Goal: Information Seeking & Learning: Find contact information

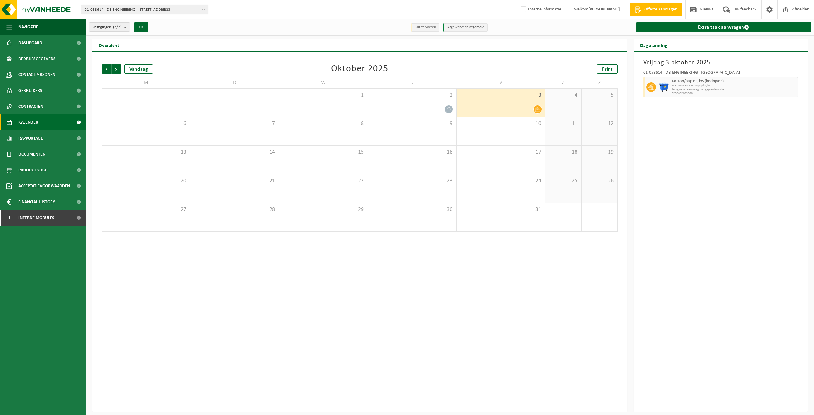
click at [148, 12] on span "01-058614 - DB ENGINEERING - 8530 HARELBEKE, KLEINE WAREGEMSESTRAAT 33" at bounding box center [142, 10] width 115 height 10
paste input "10-915970"
type input "10-915970"
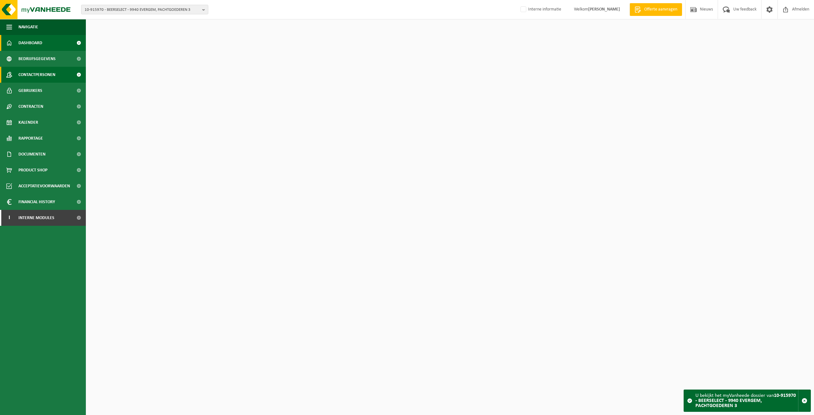
click at [60, 75] on link "Contactpersonen" at bounding box center [43, 75] width 86 height 16
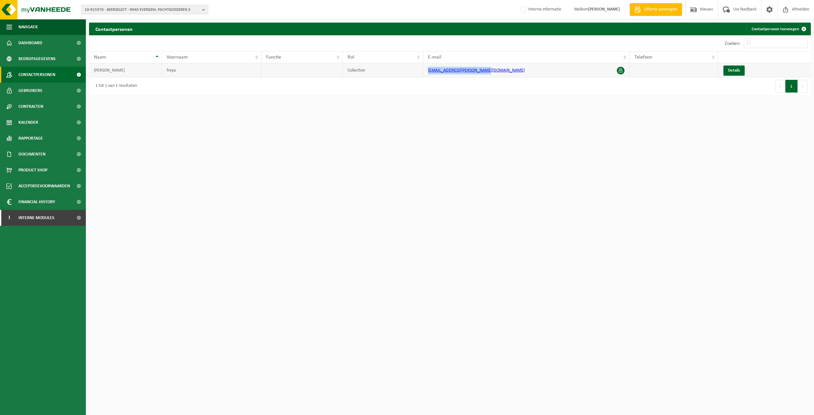
drag, startPoint x: 494, startPoint y: 72, endPoint x: 423, endPoint y: 68, distance: 71.7
click at [423, 68] on tr "dewitte freya Collection freya.dewitte@beerselect.be Details" at bounding box center [450, 70] width 722 height 14
copy tr "freya.dewitte@beerselect.be"
click at [62, 59] on link "Bedrijfsgegevens" at bounding box center [43, 59] width 86 height 16
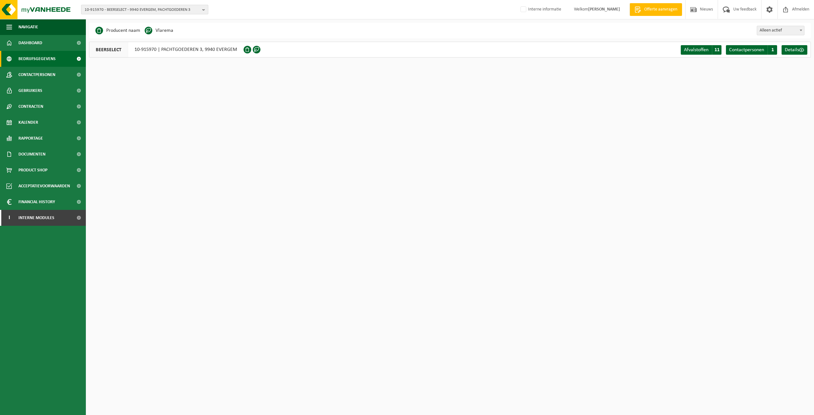
click at [121, 10] on span "10-915970 - BEERSELECT - 9940 EVERGEM, PACHTGOEDEREN 3" at bounding box center [142, 10] width 115 height 10
paste input "10-750182"
type input "10-750182"
click at [129, 27] on strong "10-750182 - TOP MOTORS WEVELGEM NV - 8560 WEVELGEM, KORTRIJKSTRAAT 506" at bounding box center [140, 32] width 111 height 10
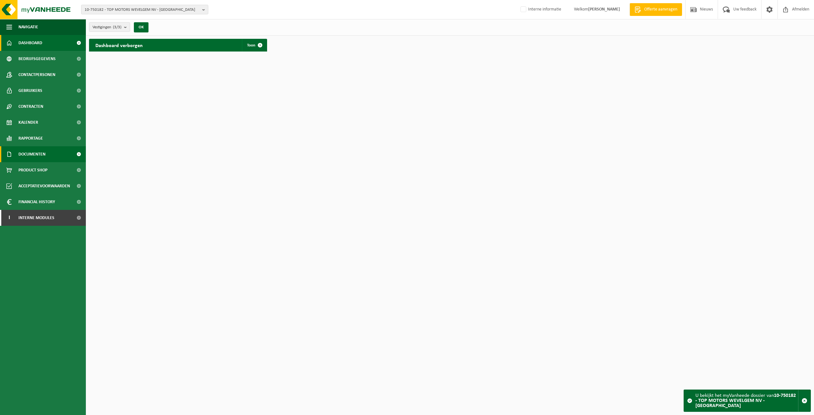
click at [39, 152] on span "Documenten" at bounding box center [31, 154] width 27 height 16
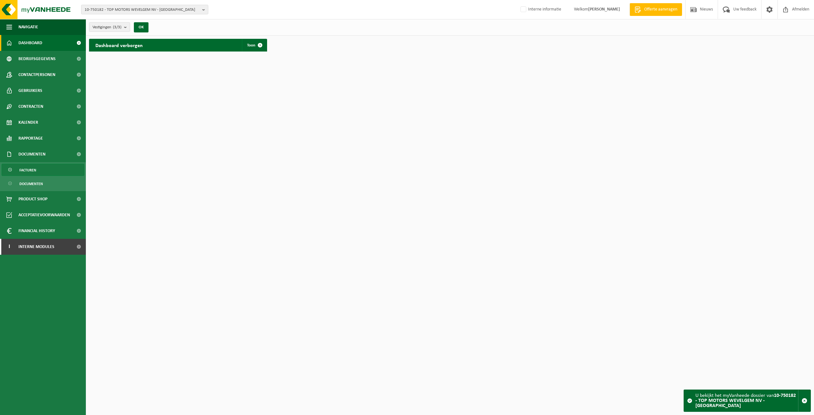
click at [37, 166] on link "Facturen" at bounding box center [43, 170] width 83 height 12
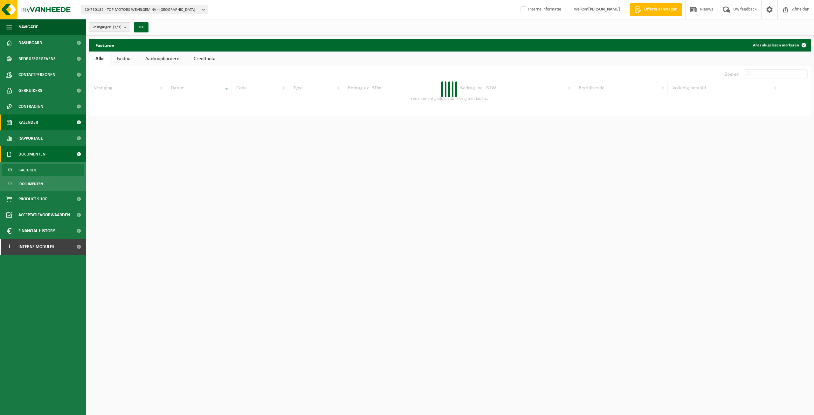
click at [46, 127] on link "Kalender" at bounding box center [43, 123] width 86 height 16
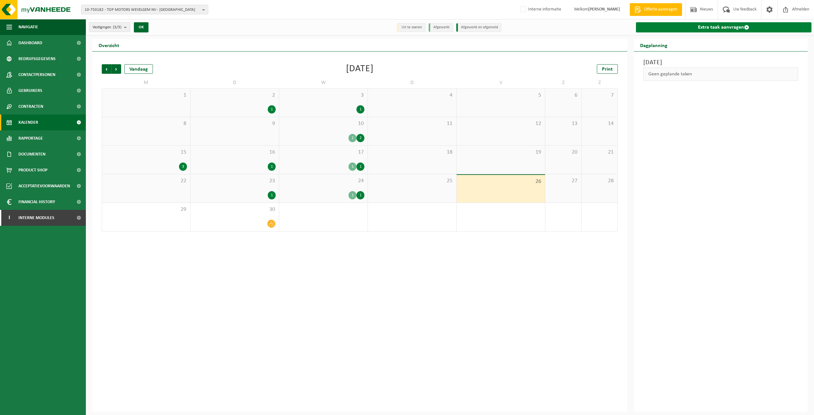
click at [708, 28] on link "Extra taak aanvragen" at bounding box center [724, 27] width 176 height 10
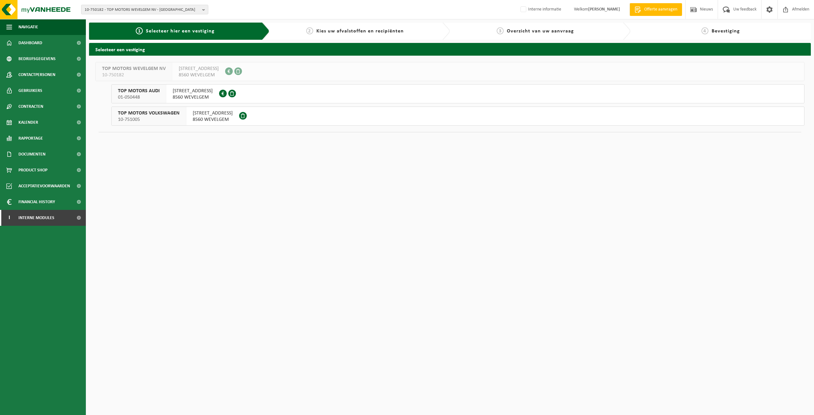
click at [184, 93] on span "KORTRIJKSTRAAT 506" at bounding box center [193, 91] width 40 height 6
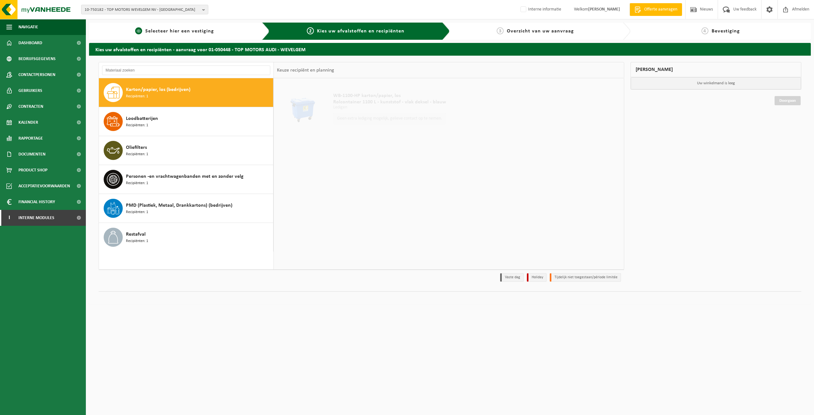
click at [169, 29] on span "Selecteer hier een vestiging" at bounding box center [179, 31] width 69 height 5
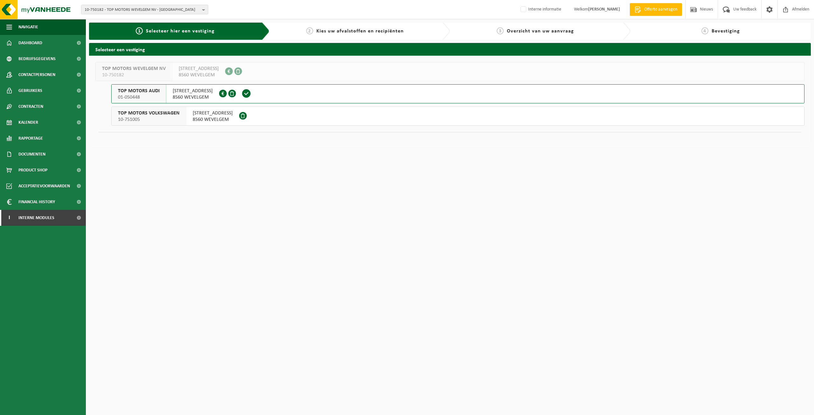
click at [217, 116] on span "KORTRIJKSTRAAT 349" at bounding box center [213, 113] width 40 height 6
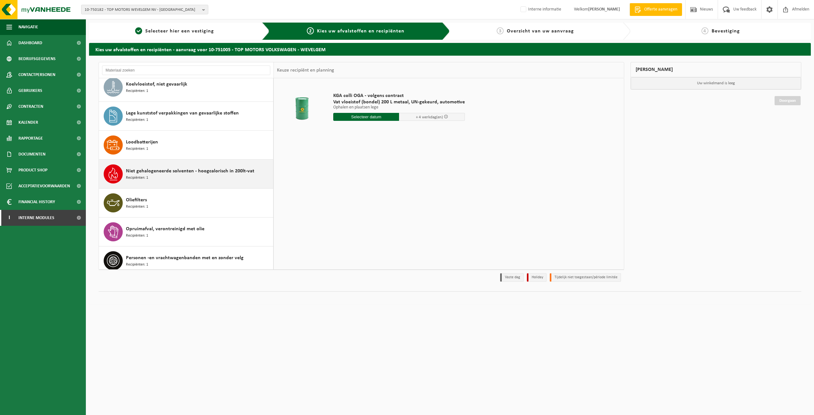
click at [214, 174] on span "Niet gehalogeneerde solventen - hoogcalorisch in 200lt-vat" at bounding box center [190, 171] width 129 height 8
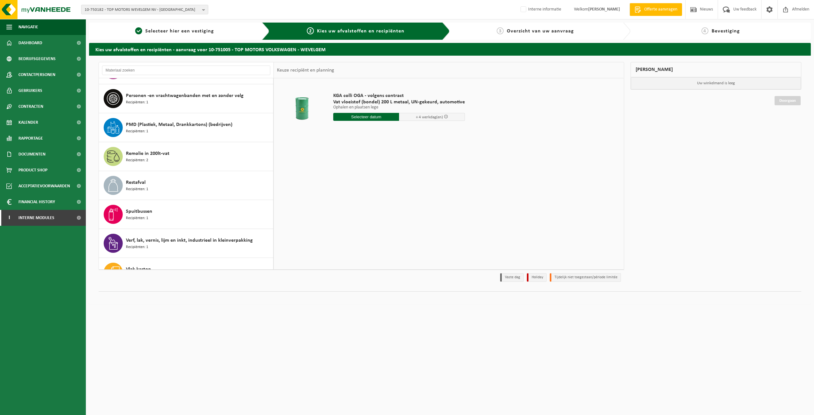
scroll to position [301, 0]
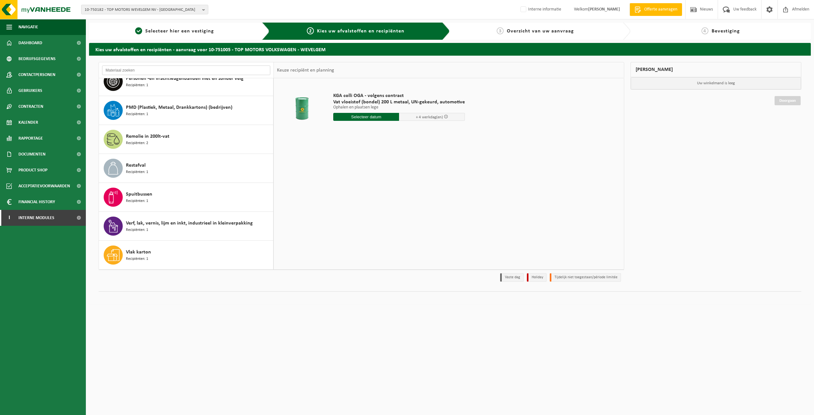
click at [215, 73] on input "text" at bounding box center [186, 71] width 168 height 10
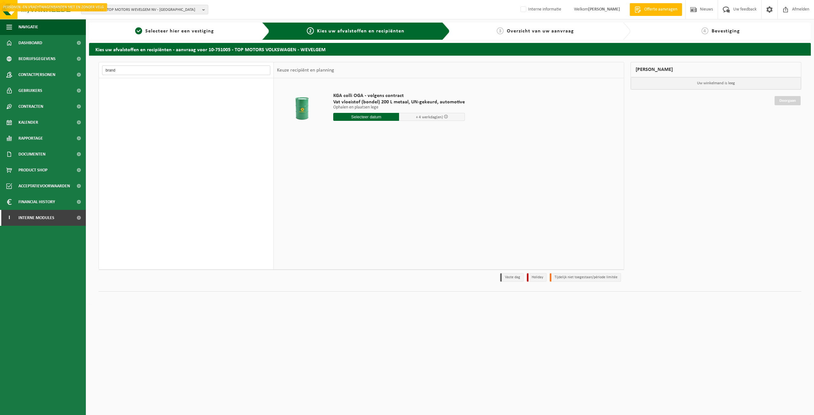
scroll to position [0, 0]
type input "b"
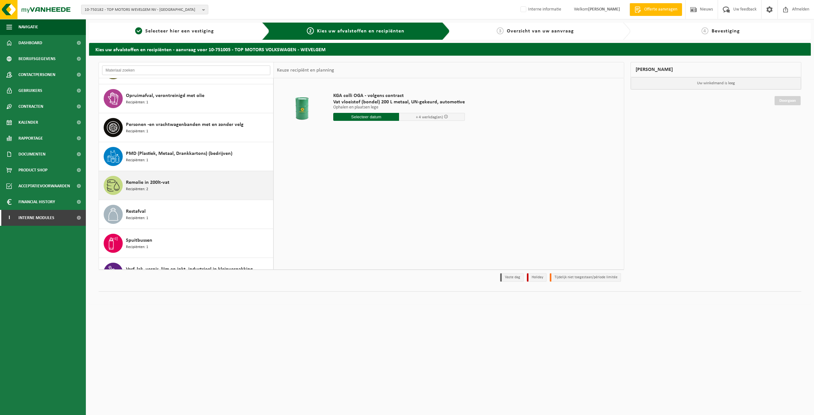
scroll to position [301, 0]
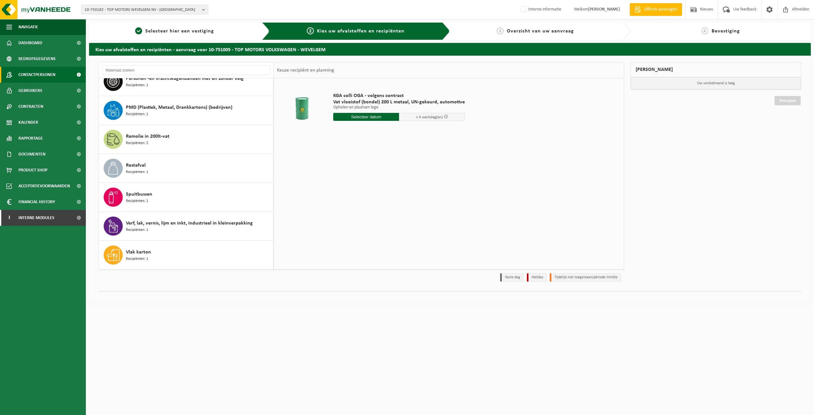
click at [48, 78] on span "Contactpersonen" at bounding box center [36, 75] width 37 height 16
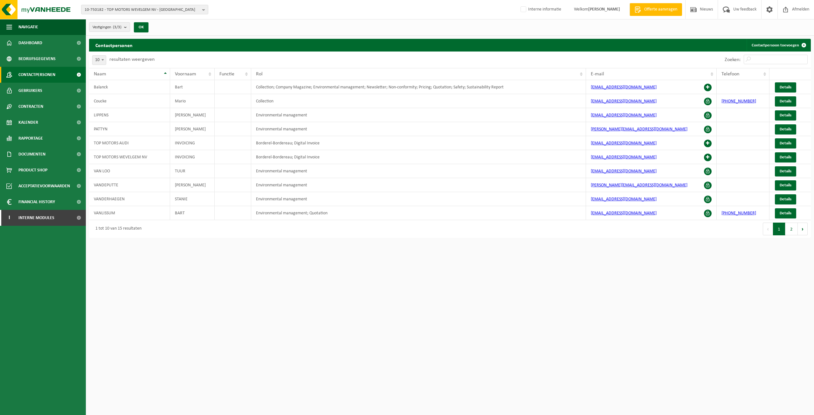
click at [399, 363] on html "10-750182 - TOP MOTORS WEVELGEM NV - 8560 WEVELGEM, KORTRIJKSTRAAT 506 10-79304…" at bounding box center [407, 207] width 814 height 415
click at [32, 217] on span "Interne modules" at bounding box center [36, 218] width 36 height 16
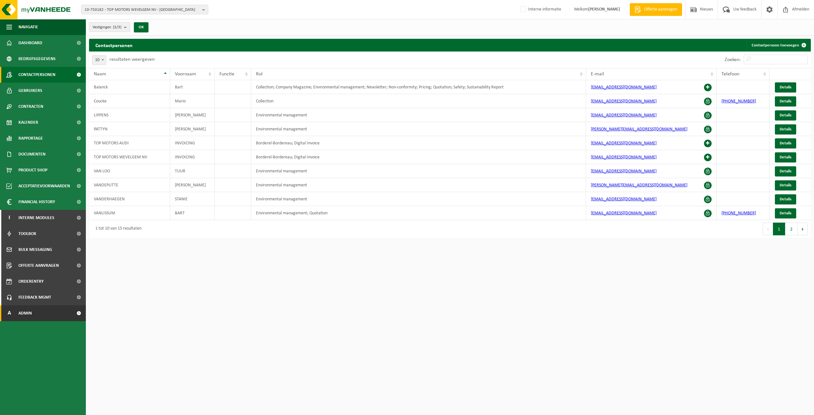
click at [33, 314] on link "A Admin" at bounding box center [43, 313] width 86 height 16
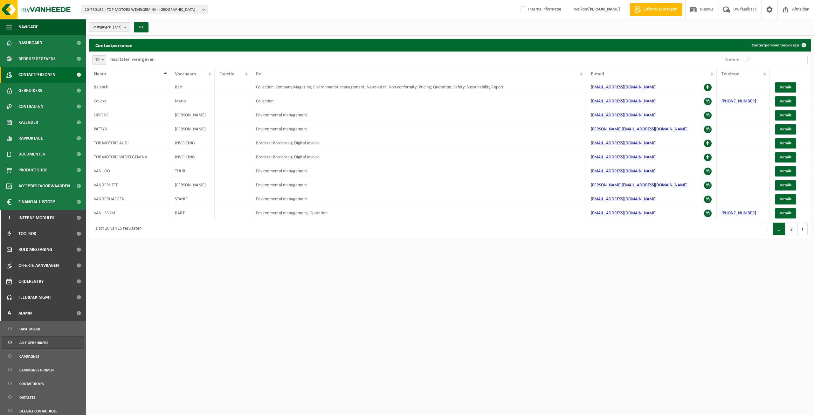
click at [34, 341] on span "Alle gebruikers" at bounding box center [33, 343] width 29 height 12
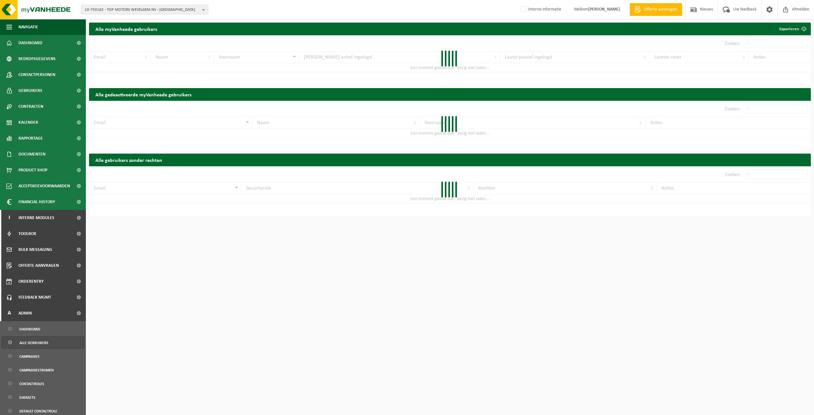
click at [755, 42] on div at bounding box center [450, 60] width 722 height 50
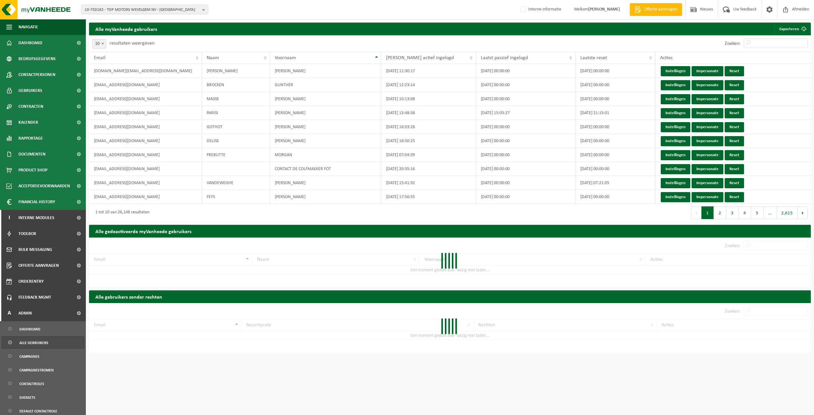
click at [760, 48] on div "Zoeken:" at bounding box center [766, 43] width 89 height 17
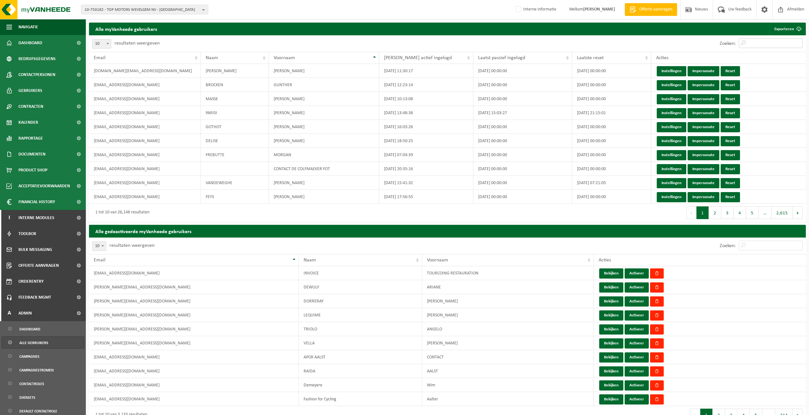
click at [764, 46] on input "Zoeken:" at bounding box center [771, 43] width 64 height 10
paste input "bogdan.barcari@kellanova.com"
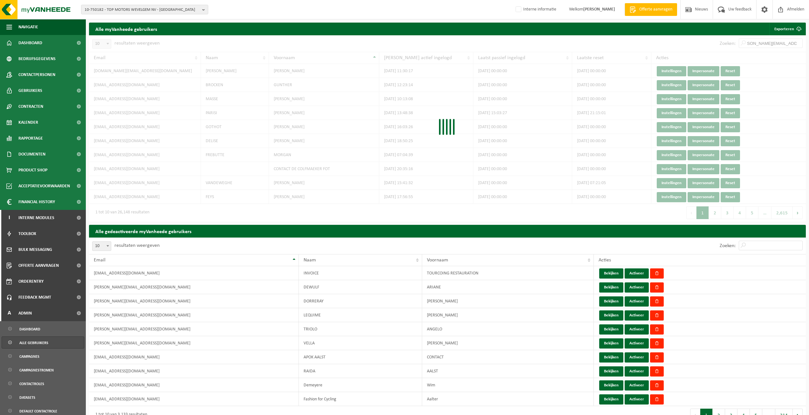
type input "bogdan.barcari@kellanova.com"
click at [755, 252] on div "Zoeken:" at bounding box center [761, 246] width 89 height 17
click at [760, 244] on div "10 25 50 100 10 resultaten weergeven Zoeken: Email Naam Voornaam Acties 1051.ad…" at bounding box center [447, 331] width 717 height 186
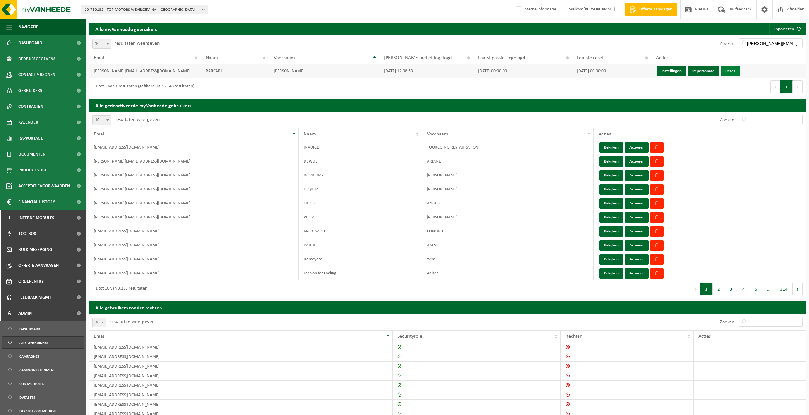
click at [733, 73] on link "Reset" at bounding box center [730, 71] width 19 height 10
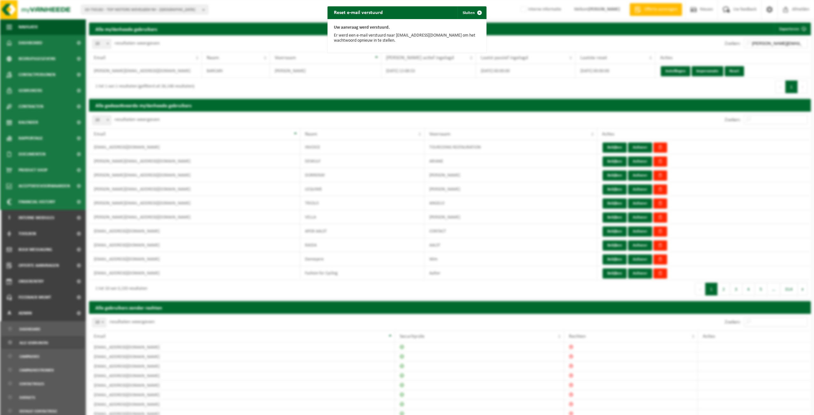
drag, startPoint x: 476, startPoint y: 11, endPoint x: 423, endPoint y: 15, distance: 53.3
click at [476, 11] on span "button" at bounding box center [479, 12] width 13 height 13
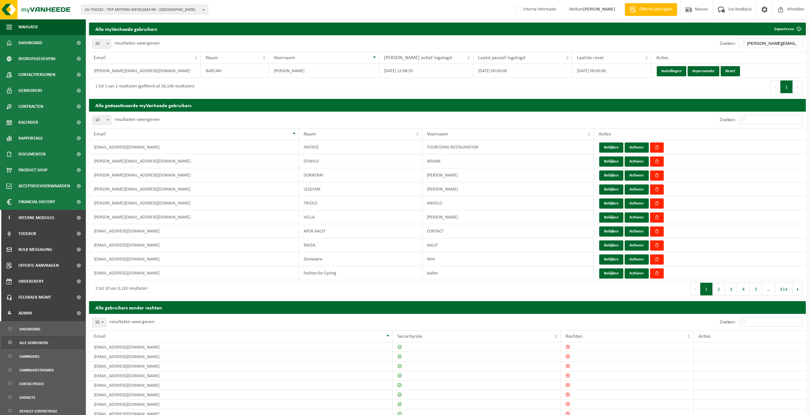
click at [157, 5] on span "10-750182 - TOP MOTORS WEVELGEM NV - 8560 WEVELGEM, KORTRIJKSTRAAT 506" at bounding box center [142, 10] width 115 height 10
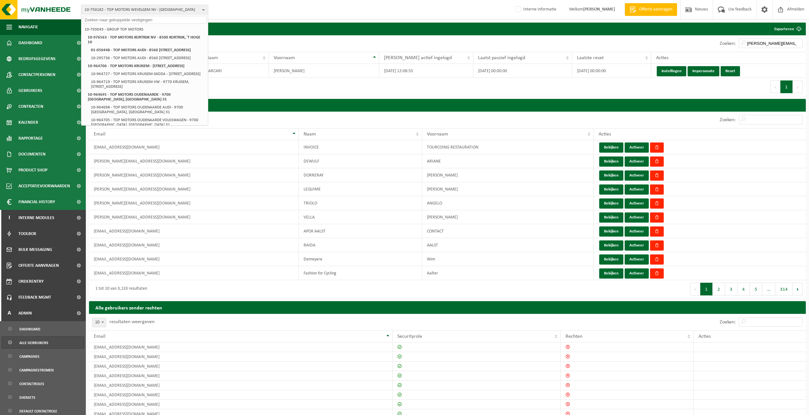
paste input "01-086622"
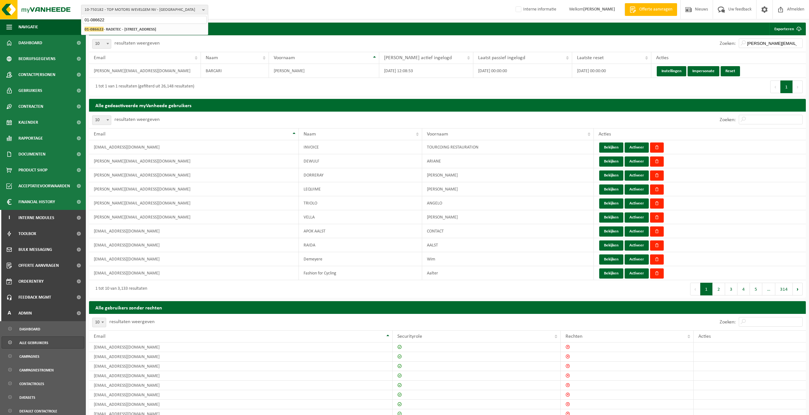
type input "01-086622"
click at [138, 33] on div "10-793043 - GROUP TOP MOTORS 10-976563 - TOP MOTORS KORTRIJK NV - 8500 KORTRIJK…" at bounding box center [144, 29] width 127 height 10
click at [140, 32] on li "01-086622 - RADETEC - 9770 KRUISEM, MEIRESTRAAT 12" at bounding box center [145, 29] width 124 height 8
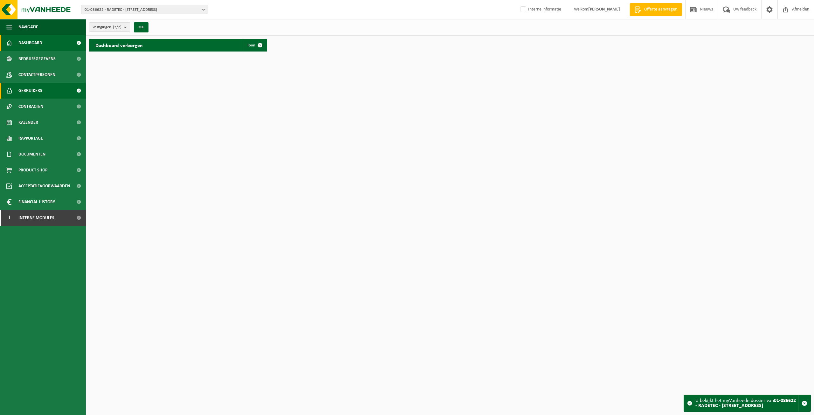
click at [31, 90] on span "Gebruikers" at bounding box center [30, 91] width 24 height 16
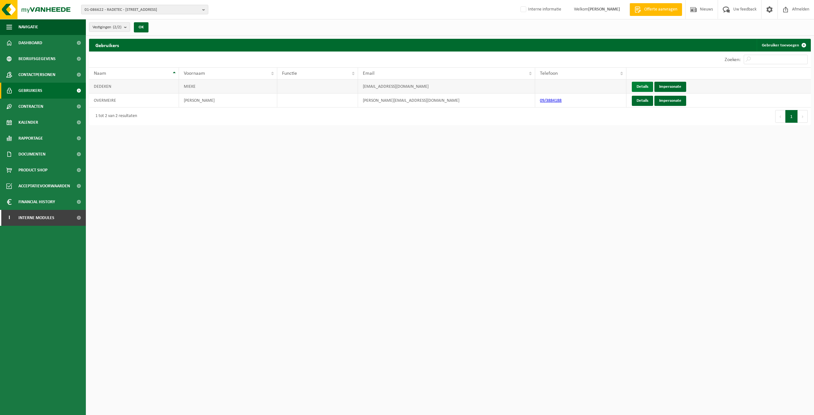
click at [637, 83] on link "Details" at bounding box center [642, 87] width 21 height 10
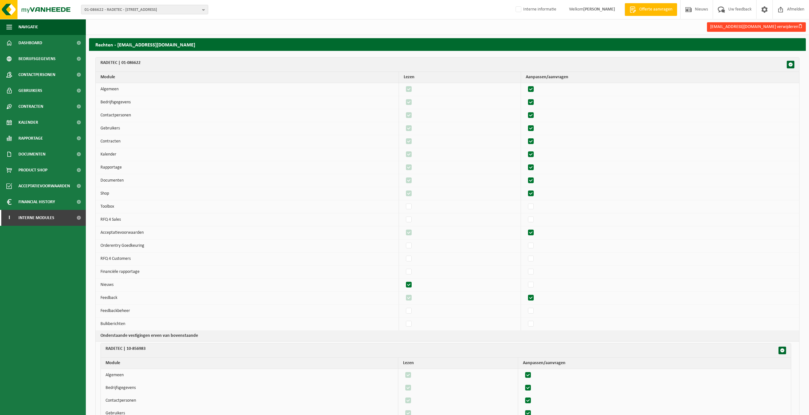
click at [786, 26] on button "mieke.dedeken@radetec.be verwijderen" at bounding box center [756, 27] width 99 height 10
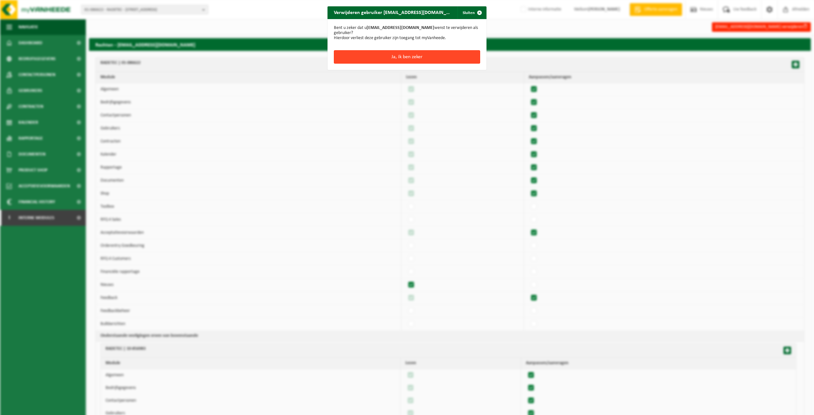
click at [428, 58] on button "Ja, ik ben zeker" at bounding box center [407, 56] width 146 height 13
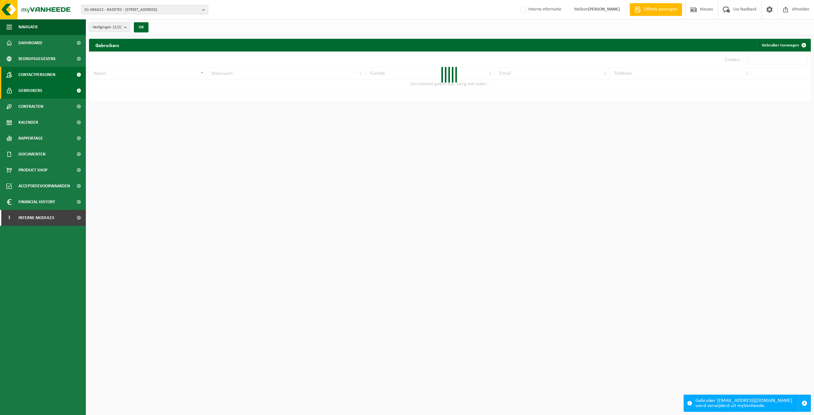
click at [21, 74] on span "Contactpersonen" at bounding box center [36, 75] width 37 height 16
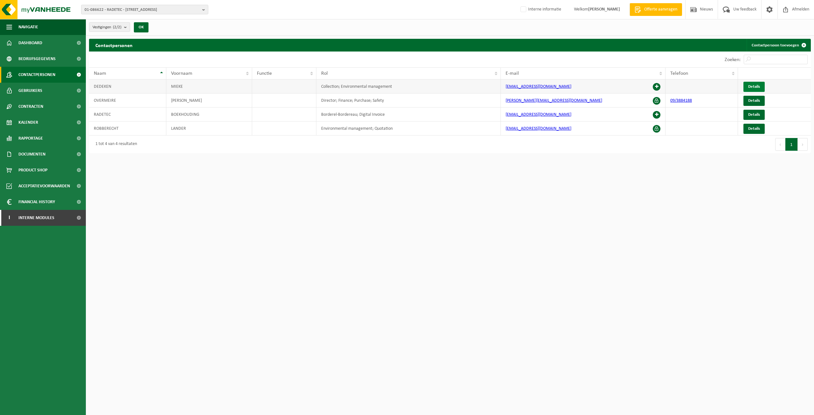
click at [753, 87] on span "Details" at bounding box center [754, 87] width 12 height 4
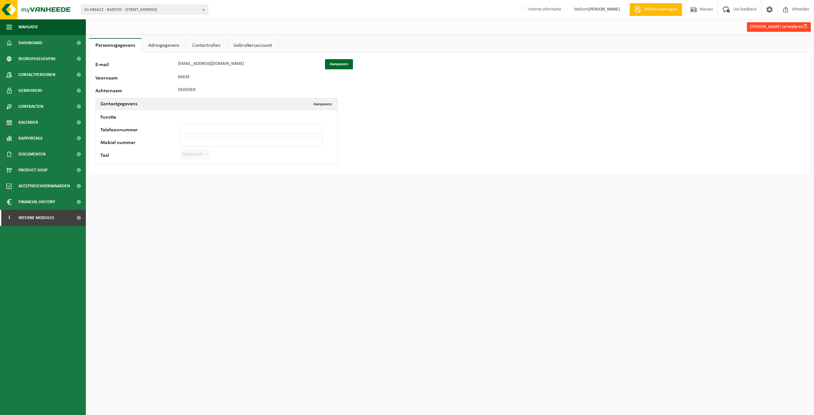
click at [782, 25] on button "[PERSON_NAME] verwijderen" at bounding box center [779, 27] width 64 height 10
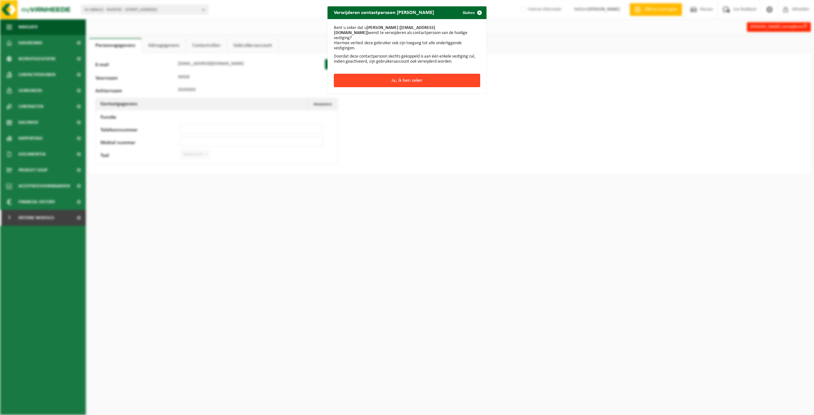
click at [440, 74] on button "Ja, ik ben zeker" at bounding box center [407, 80] width 146 height 13
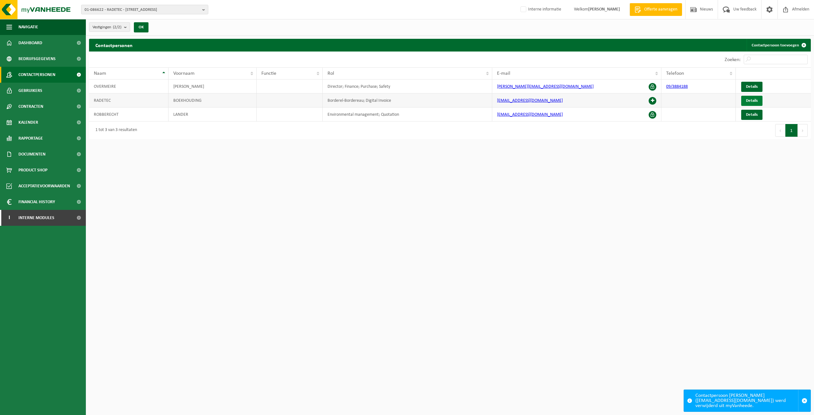
click at [751, 101] on span "Details" at bounding box center [752, 101] width 12 height 4
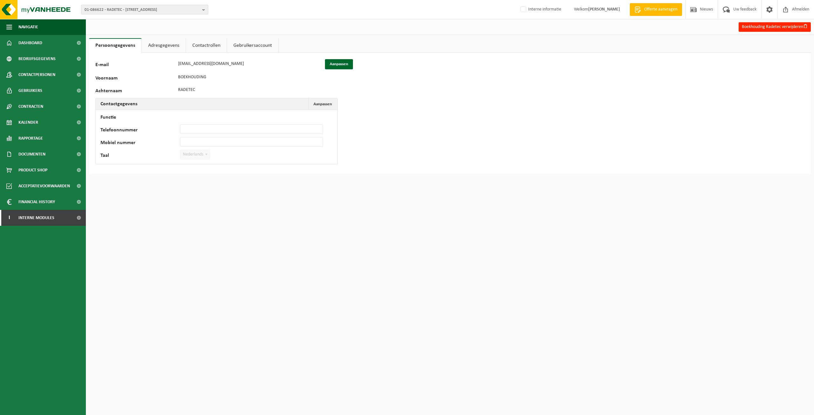
click at [175, 46] on link "Adresgegevens" at bounding box center [164, 45] width 44 height 15
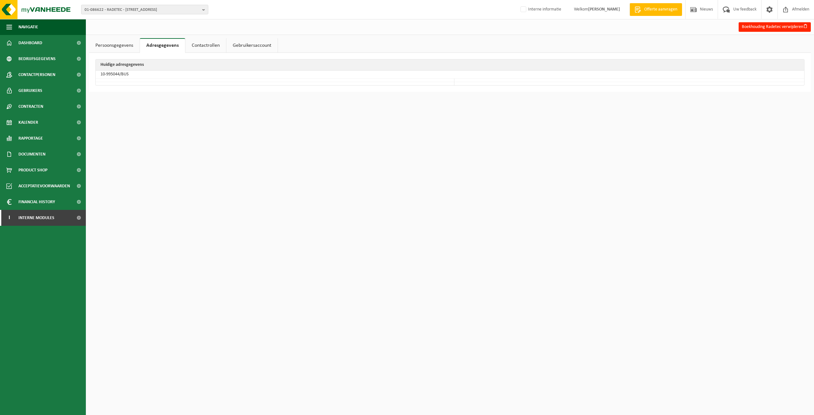
click at [214, 48] on link "Contactrollen" at bounding box center [205, 45] width 41 height 15
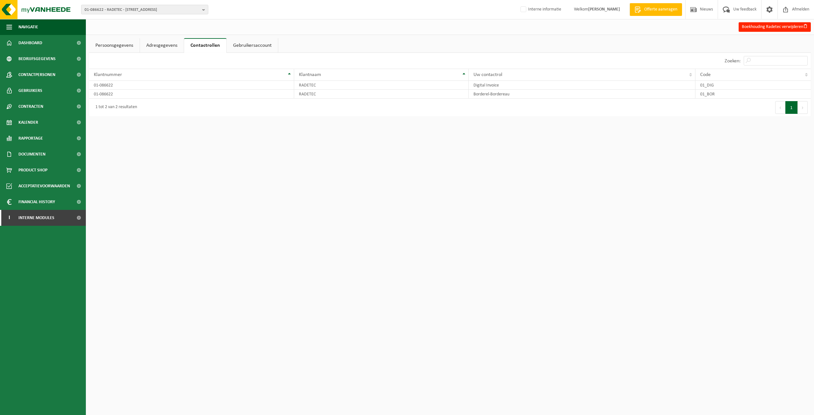
click at [118, 45] on link "Persoonsgegevens" at bounding box center [114, 45] width 51 height 15
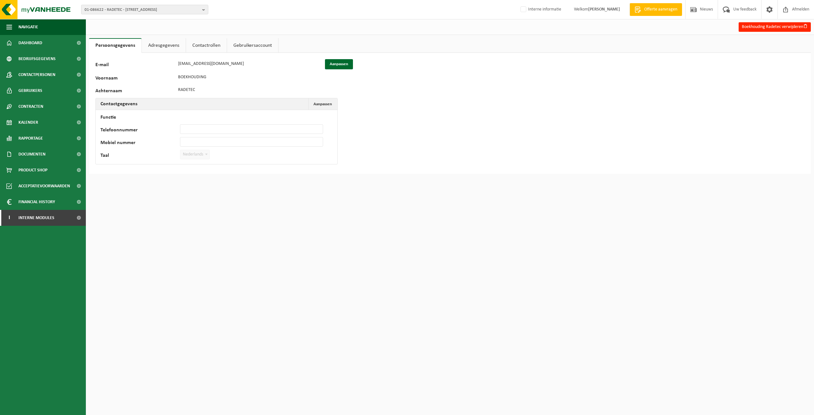
click at [169, 63] on div "E-mail [EMAIL_ADDRESS][DOMAIN_NAME] Aanpassen" at bounding box center [224, 64] width 258 height 10
click at [162, 48] on link "Adresgegevens" at bounding box center [164, 45] width 44 height 15
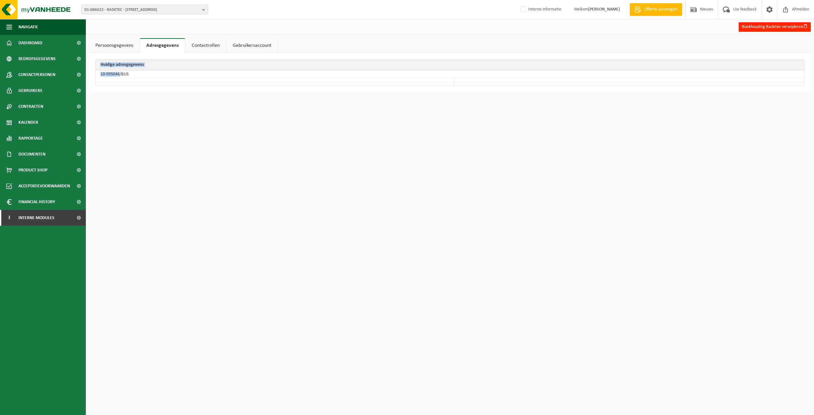
drag, startPoint x: 119, startPoint y: 73, endPoint x: 91, endPoint y: 73, distance: 28.3
click at [91, 73] on div "Huidige adresgegevens 10-995044/BUS" at bounding box center [450, 72] width 722 height 39
click at [103, 75] on td "10-995044/BUS" at bounding box center [450, 75] width 709 height 8
drag, startPoint x: 119, startPoint y: 74, endPoint x: 103, endPoint y: 74, distance: 15.6
click at [103, 74] on td "10-995044/BUS" at bounding box center [450, 75] width 709 height 8
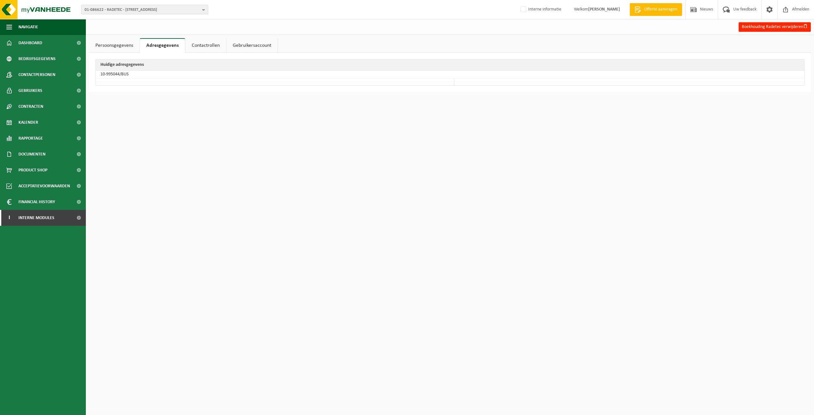
click at [120, 74] on td "10-995044/BUS" at bounding box center [450, 75] width 709 height 8
drag, startPoint x: 120, startPoint y: 74, endPoint x: 101, endPoint y: 73, distance: 19.1
click at [101, 73] on td "10-995044/BUS" at bounding box center [450, 75] width 709 height 8
copy td "10-995044"
click at [161, 9] on span "01-086622 - RADETEC - [STREET_ADDRESS]" at bounding box center [142, 10] width 115 height 10
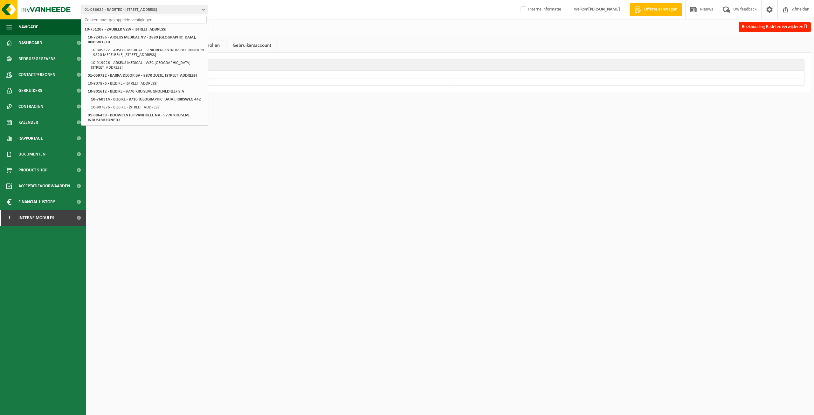
click at [289, 18] on div "01-086622 - RADETEC - 9770 KRUISEM, MEIRESTRAAT 12 10-751207 - ZAUBEEK VZW - 97…" at bounding box center [407, 9] width 814 height 19
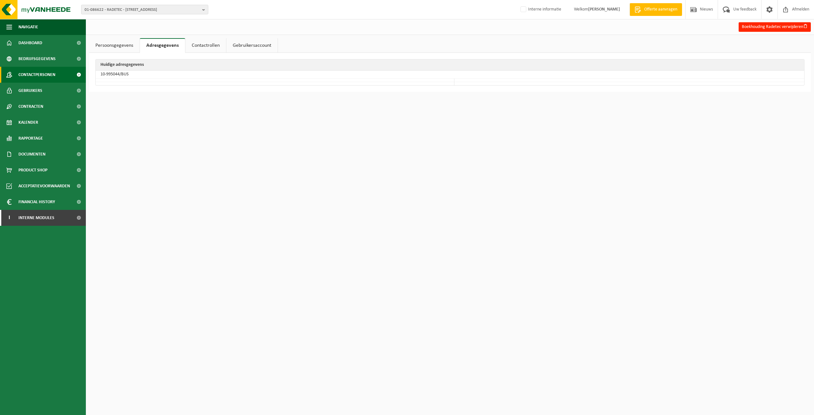
click at [48, 75] on span "Contactpersonen" at bounding box center [36, 75] width 37 height 16
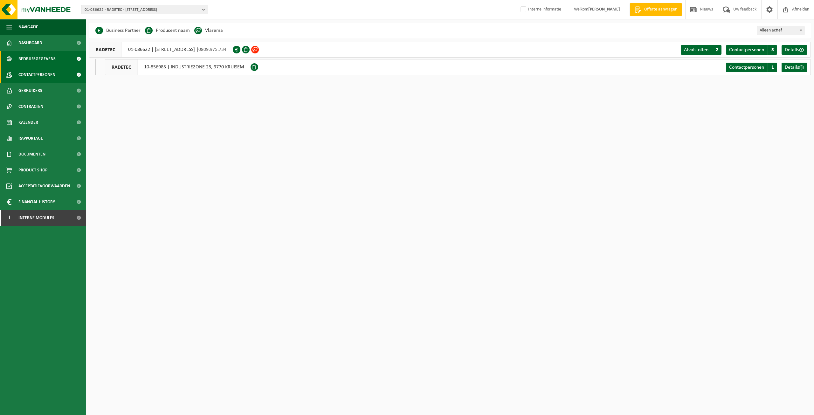
click at [59, 71] on link "Contactpersonen" at bounding box center [43, 75] width 86 height 16
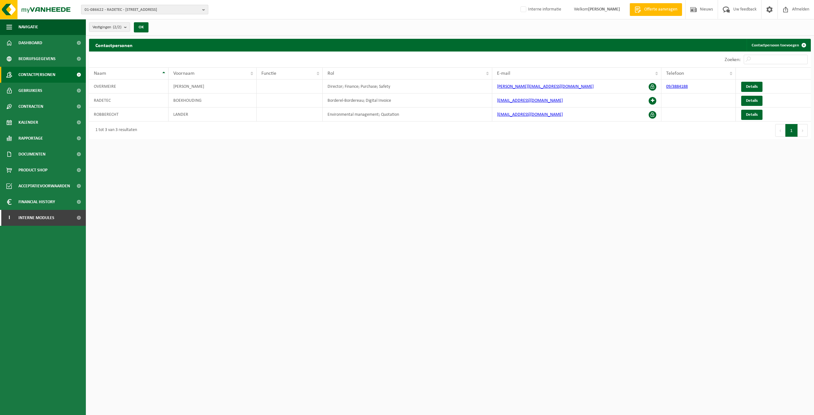
click at [125, 8] on span "01-086622 - RADETEC - [STREET_ADDRESS]" at bounding box center [142, 10] width 115 height 10
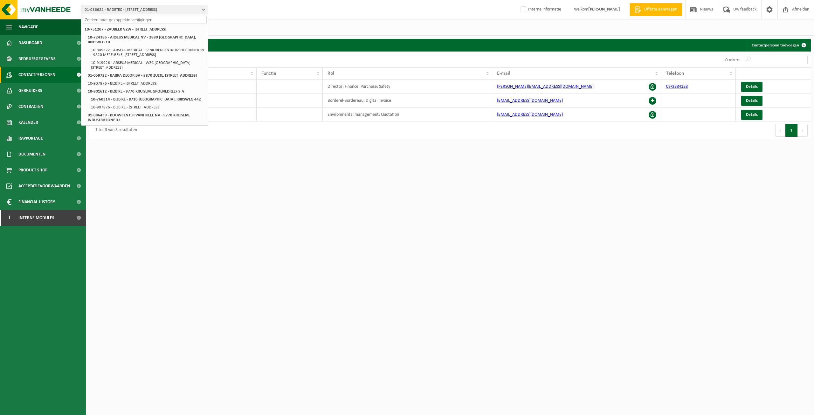
click at [259, 18] on div "01-086622 - RADETEC - 9770 KRUISEM, [STREET_ADDRESS] VZW - 9770 KRUISEM, [STREE…" at bounding box center [407, 9] width 814 height 19
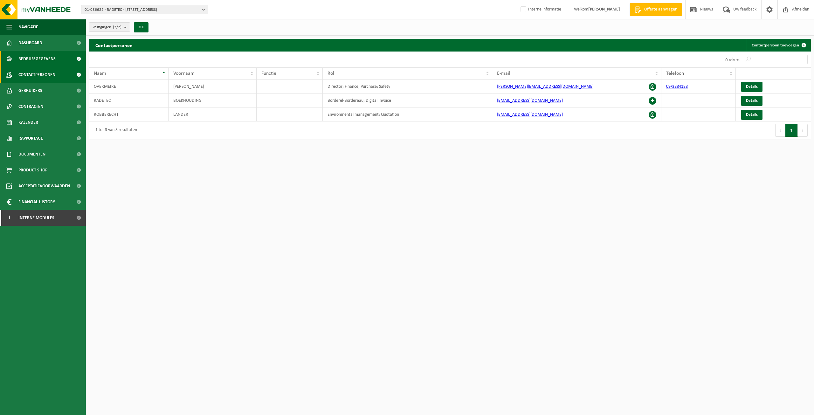
click at [31, 56] on span "Bedrijfsgegevens" at bounding box center [36, 59] width 37 height 16
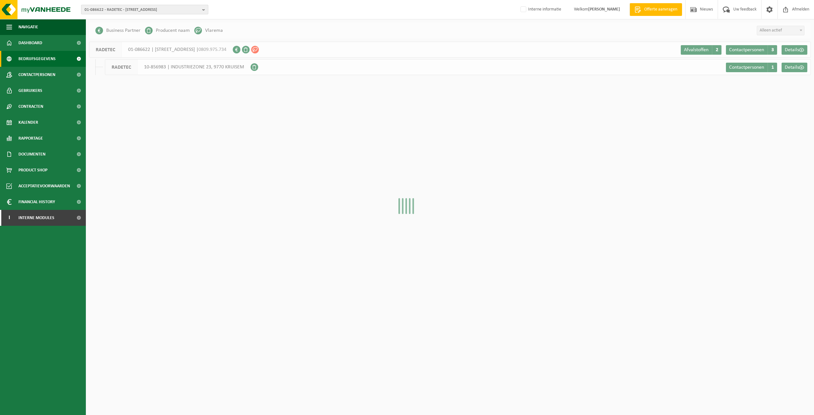
click at [153, 9] on span "01-086622 - RADETEC - [STREET_ADDRESS]" at bounding box center [142, 10] width 115 height 10
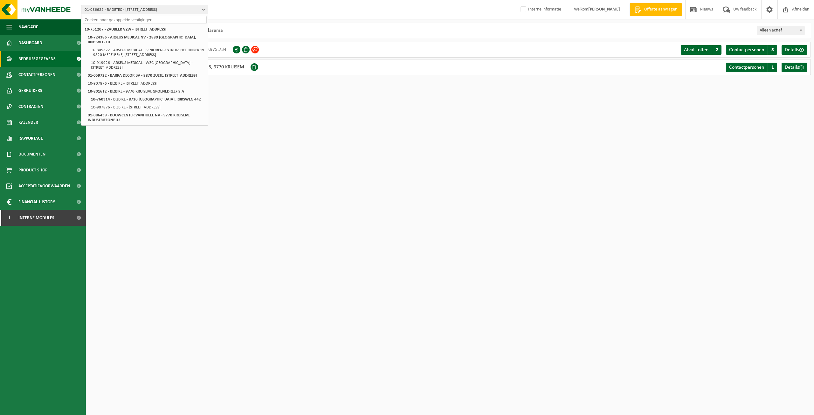
drag, startPoint x: 331, startPoint y: 24, endPoint x: 321, endPoint y: 29, distance: 11.1
click at [331, 24] on div "Business Partner Producent naam Treatment Center Data Center Gearchiveerd Vlare…" at bounding box center [450, 31] width 722 height 16
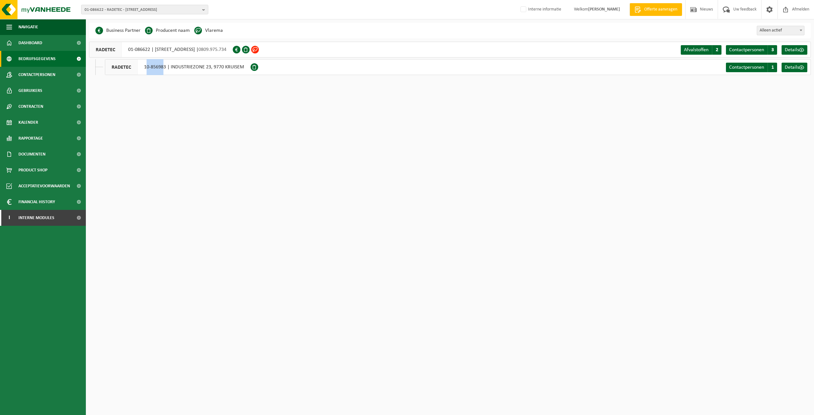
drag, startPoint x: 146, startPoint y: 66, endPoint x: 163, endPoint y: 66, distance: 17.5
click at [163, 66] on div "RADETEC 10-856983 | INDUSTRIEZONE 23, 9770 KRUISEM" at bounding box center [178, 67] width 146 height 16
drag, startPoint x: 144, startPoint y: 66, endPoint x: 166, endPoint y: 67, distance: 22.0
click at [166, 67] on div "RADETEC 10-856983 | INDUSTRIEZONE 23, 9770 KRUISEM" at bounding box center [178, 67] width 146 height 16
copy div "10-856983"
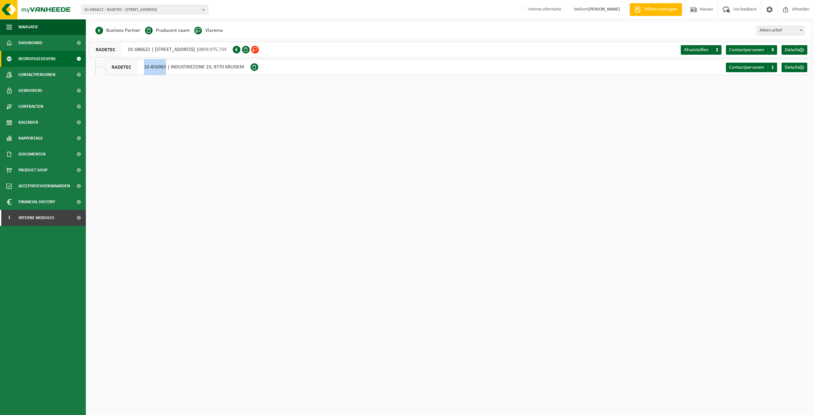
click at [96, 8] on span "01-086622 - RADETEC - [STREET_ADDRESS]" at bounding box center [142, 10] width 115 height 10
paste input "10-856983"
type input "10-856983"
click at [109, 30] on li "10-856983 - RADETEC - 9770 KRUISEM, INDUSTRIEZONE 23" at bounding box center [145, 29] width 124 height 8
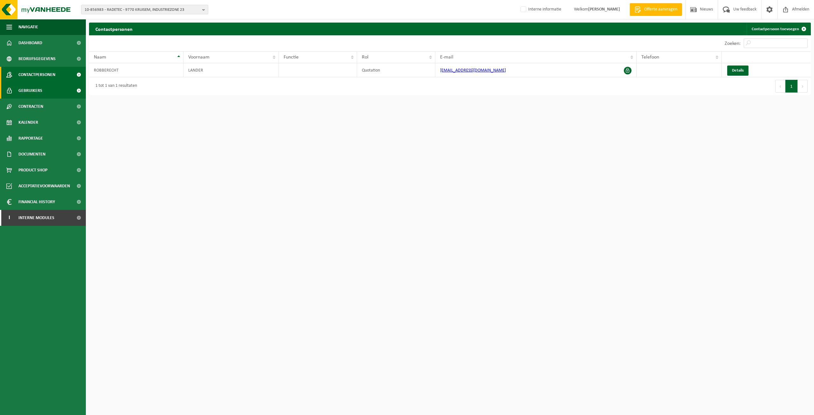
click at [60, 90] on link "Gebruikers" at bounding box center [43, 91] width 86 height 16
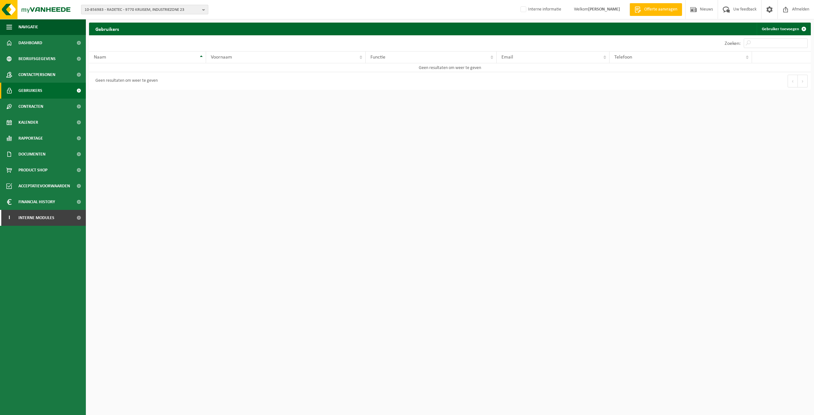
click at [100, 9] on span "10-856983 - RADETEC - 9770 KRUISEM, INDUSTRIEZONE 23" at bounding box center [142, 10] width 115 height 10
paste input "SABOT D'OR"
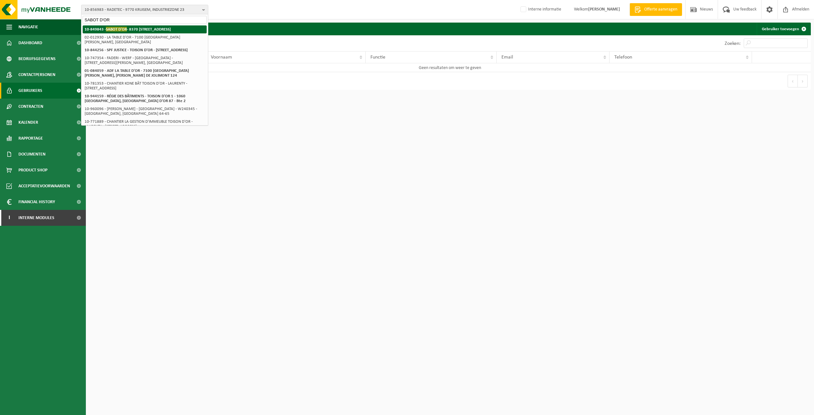
type input "SABOT D'OR"
click at [135, 31] on strong "10-849843 - SABOT D'OR - 8370 BLANKENBERGE, KERKSTRAAT 179/181" at bounding box center [128, 29] width 86 height 5
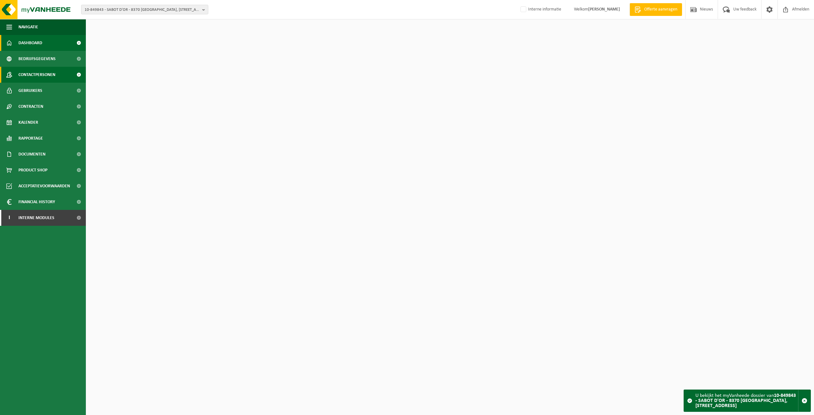
click at [26, 76] on span "Contactpersonen" at bounding box center [36, 75] width 37 height 16
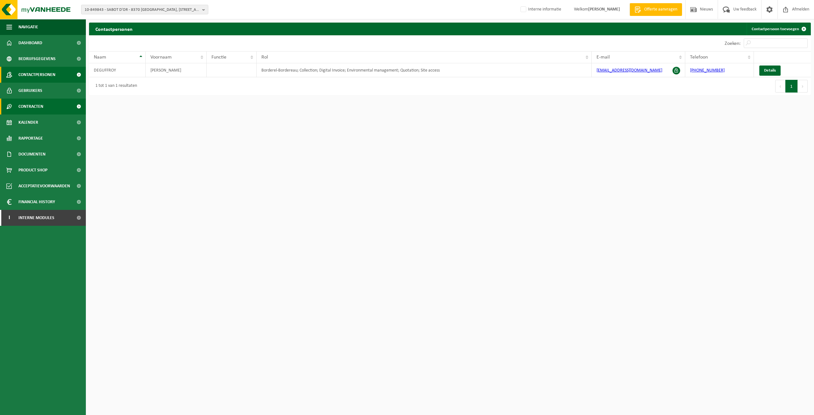
click at [26, 105] on span "Contracten" at bounding box center [30, 107] width 25 height 16
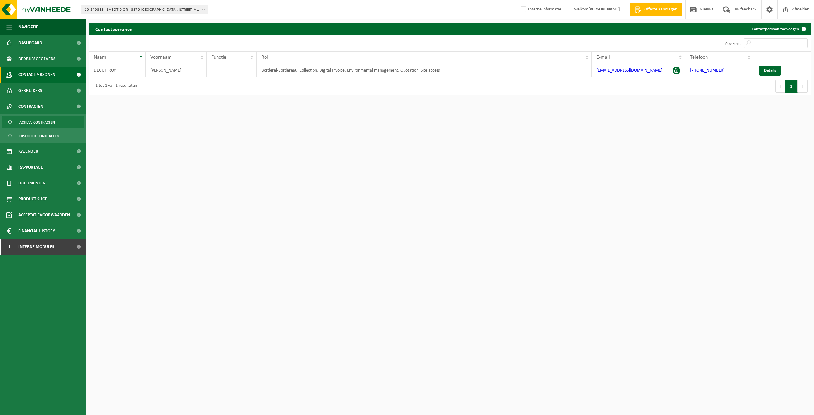
click at [51, 123] on span "Actieve contracten" at bounding box center [37, 122] width 36 height 12
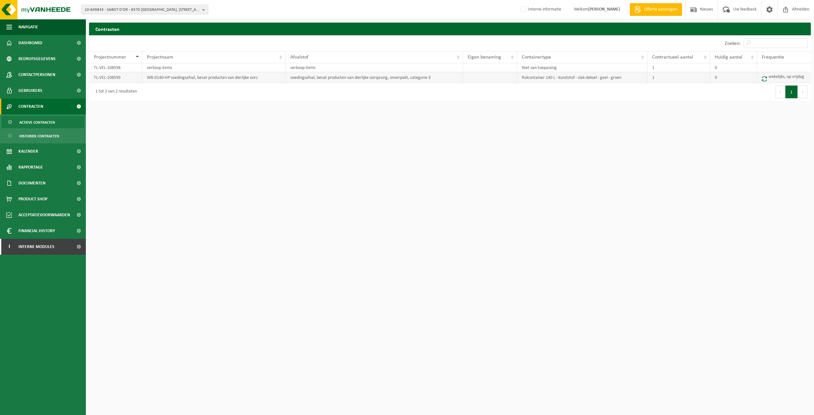
click at [123, 80] on td "TL-VEL-108599" at bounding box center [115, 77] width 53 height 11
copy td "TL-VEL-108599"
click at [160, 7] on span "10-849843 - SABOT D'OR - 8370 [GEOGRAPHIC_DATA], [STREET_ADDRESS]" at bounding box center [142, 10] width 115 height 10
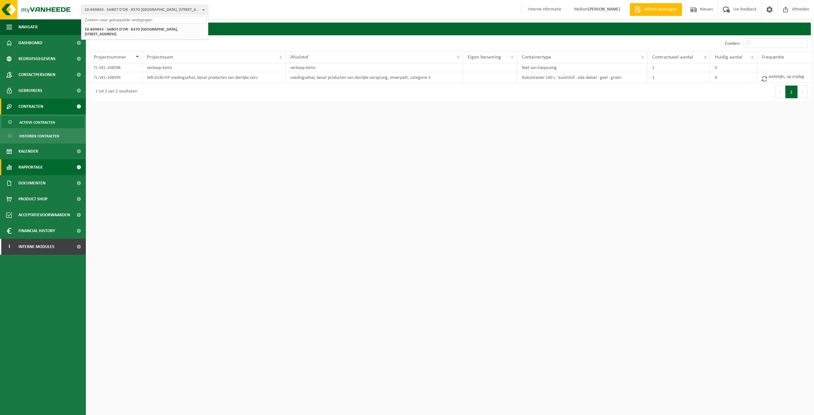
click at [45, 175] on link "Rapportage" at bounding box center [43, 167] width 86 height 16
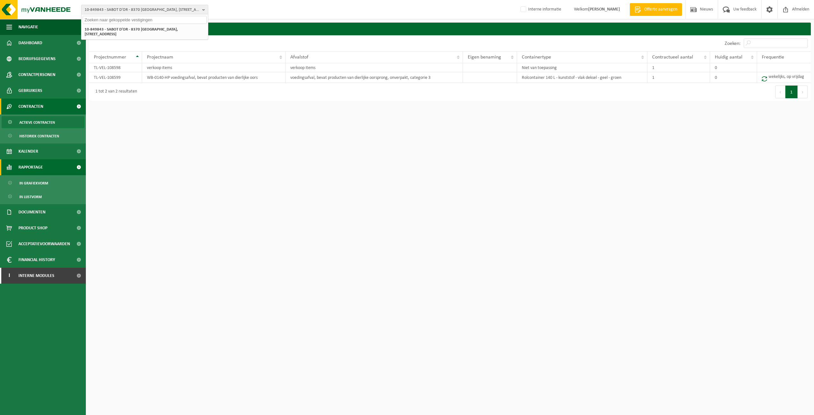
click at [52, 164] on link "Rapportage" at bounding box center [43, 167] width 86 height 16
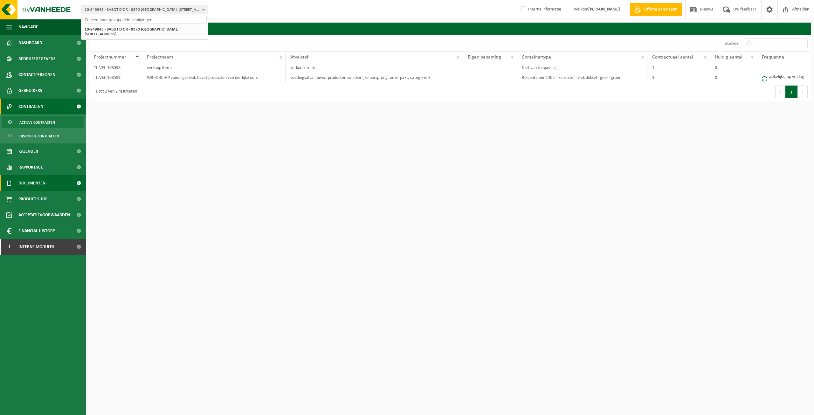
click at [53, 186] on link "Documenten" at bounding box center [43, 183] width 86 height 16
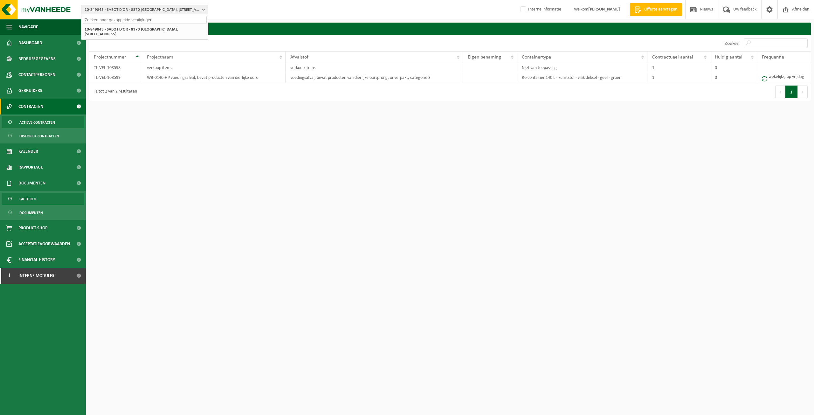
click at [54, 201] on link "Facturen" at bounding box center [43, 199] width 83 height 12
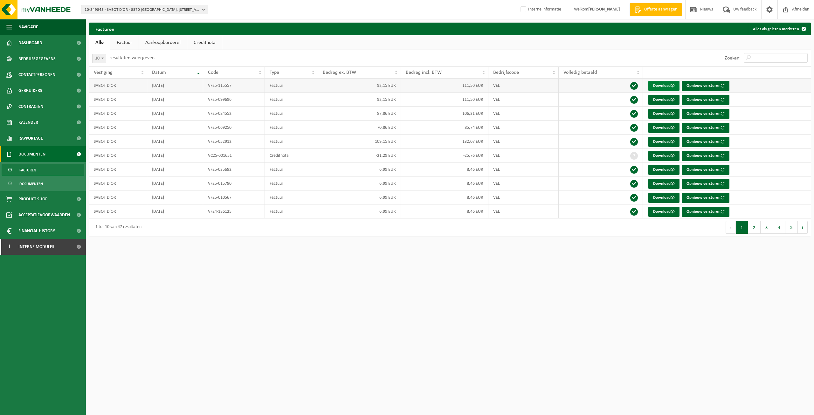
click at [656, 85] on link "Download" at bounding box center [664, 86] width 31 height 10
click at [655, 103] on link "Download" at bounding box center [664, 100] width 31 height 10
click at [657, 141] on link "Download" at bounding box center [664, 142] width 31 height 10
click at [755, 230] on button "2" at bounding box center [754, 227] width 12 height 13
click at [745, 228] on button "1" at bounding box center [742, 227] width 12 height 13
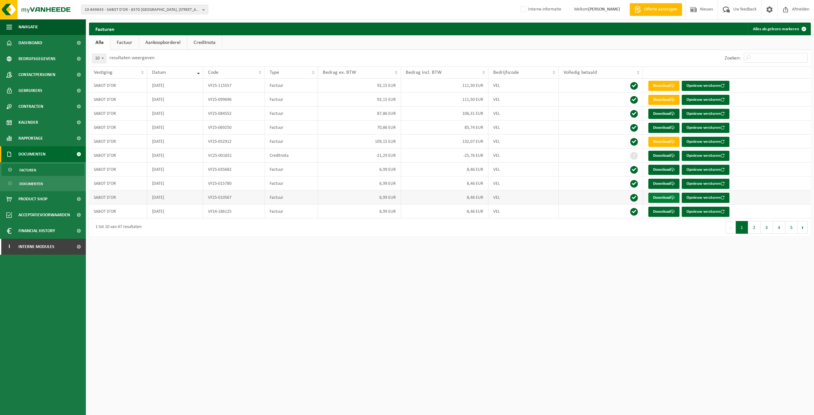
click at [656, 198] on link "Download" at bounding box center [664, 198] width 31 height 10
click at [662, 155] on link "Download" at bounding box center [664, 156] width 31 height 10
click at [667, 142] on link "Download" at bounding box center [664, 142] width 31 height 10
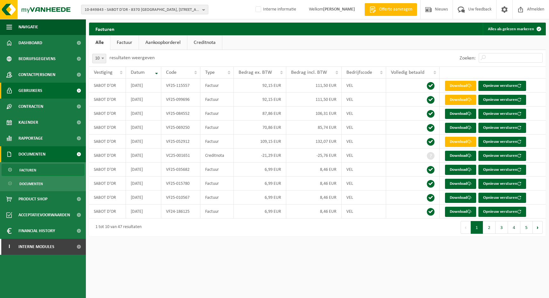
click at [47, 87] on link "Gebruikers" at bounding box center [43, 91] width 86 height 16
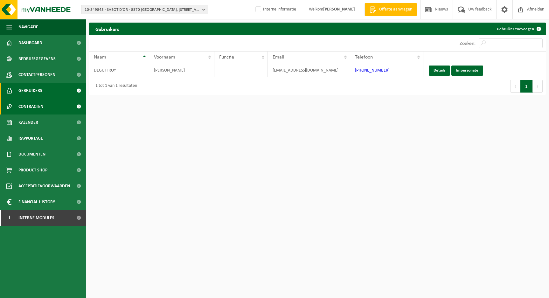
click at [29, 104] on span "Contracten" at bounding box center [30, 107] width 25 height 16
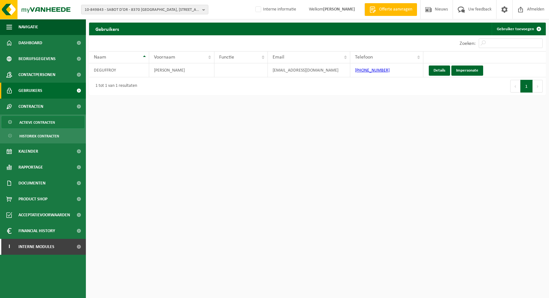
click at [48, 126] on span "Actieve contracten" at bounding box center [37, 122] width 36 height 12
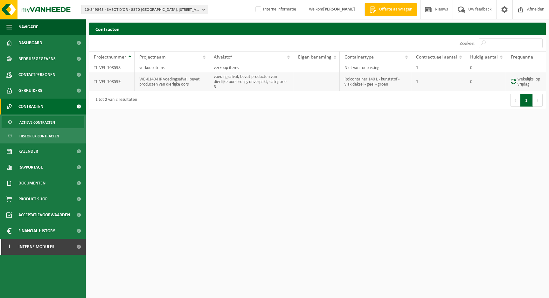
click at [117, 84] on td "TL-VEL-108599" at bounding box center [111, 81] width 45 height 19
copy td "TL-VEL-108599"
click at [51, 76] on span "Contactpersonen" at bounding box center [36, 75] width 37 height 16
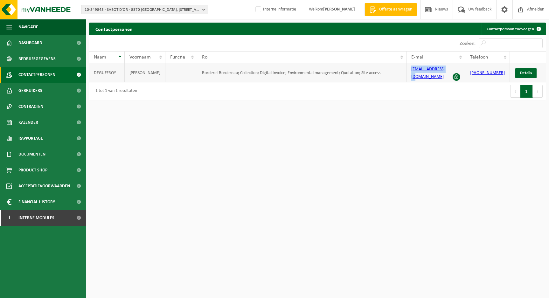
drag, startPoint x: 448, startPoint y: 73, endPoint x: 409, endPoint y: 75, distance: 38.8
click at [409, 75] on td "info@sabot-dor.be" at bounding box center [435, 72] width 59 height 19
copy link "info@sabot-dor.be"
click at [39, 106] on span "Contracten" at bounding box center [30, 107] width 25 height 16
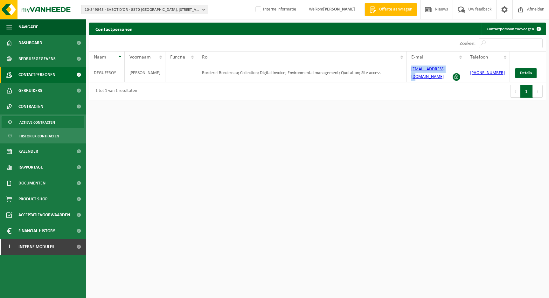
click at [44, 125] on span "Actieve contracten" at bounding box center [37, 122] width 36 height 12
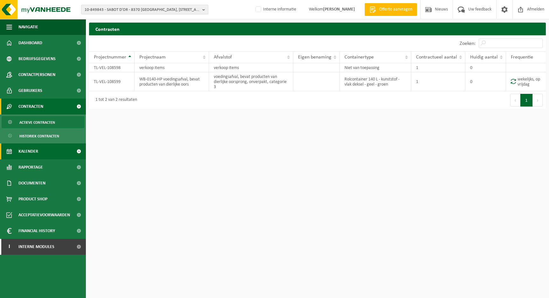
click at [57, 153] on link "Kalender" at bounding box center [43, 151] width 86 height 16
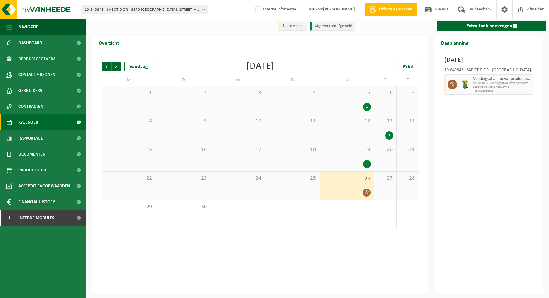
click at [384, 125] on span "13" at bounding box center [386, 121] width 16 height 7
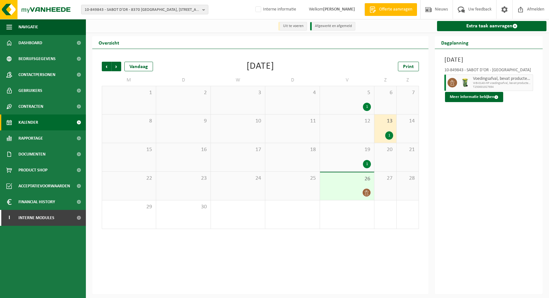
click at [346, 105] on div "1" at bounding box center [347, 107] width 48 height 8
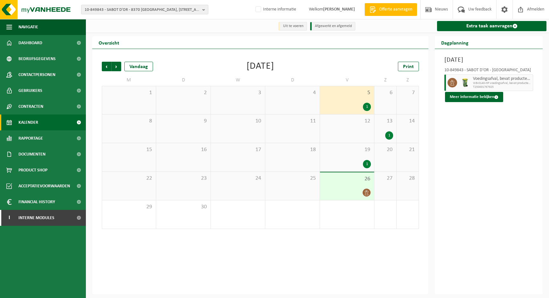
click at [387, 132] on div "1" at bounding box center [389, 135] width 8 height 8
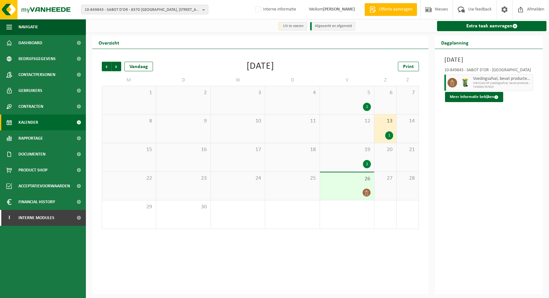
click at [351, 188] on div "26" at bounding box center [347, 186] width 54 height 28
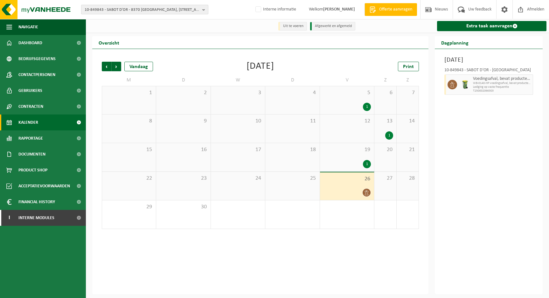
click at [94, 6] on span "10-849843 - SABOT D'OR - 8370 BLANKENBERGE, KERKSTRAAT 179/181" at bounding box center [142, 10] width 115 height 10
paste input "10-723852"
type input "10-723852"
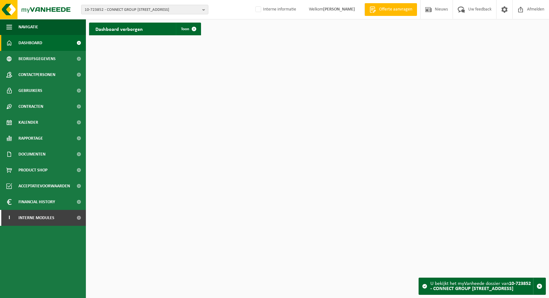
drag, startPoint x: 37, startPoint y: 71, endPoint x: 148, endPoint y: 78, distance: 111.5
click at [38, 72] on span "Contactpersonen" at bounding box center [36, 75] width 37 height 16
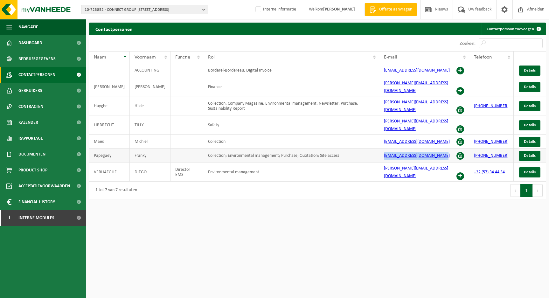
drag, startPoint x: 450, startPoint y: 147, endPoint x: 378, endPoint y: 145, distance: 72.5
click at [378, 149] on tr "Papegaey Franky Collection; Environmental management; Purchase; Quotation; Site…" at bounding box center [317, 156] width 457 height 14
copy tr "f.papegaey@connectgroup.com"
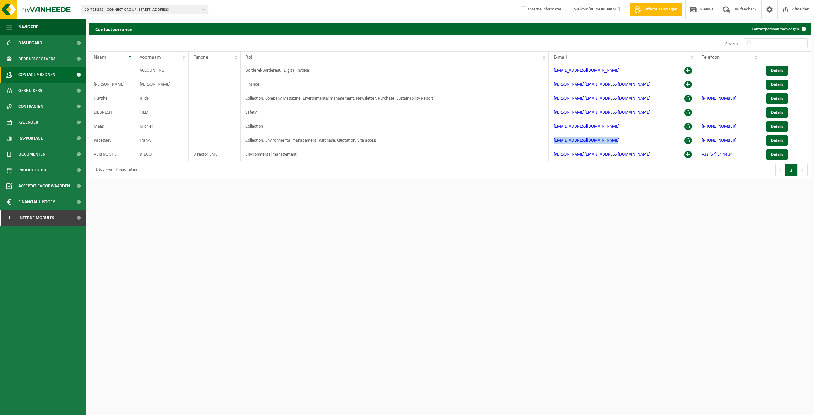
click at [153, 11] on span "10-723852 - CONNECT GROUP NV - 8900 IEPER, BARGIESTRAAT 2" at bounding box center [142, 10] width 115 height 10
paste input "10-977546"
type input "10-977546"
click at [137, 31] on li "10-977546 - SICALEC BV - 8930 MENEN, DRONCKAERTSTRAAT 249" at bounding box center [145, 29] width 124 height 8
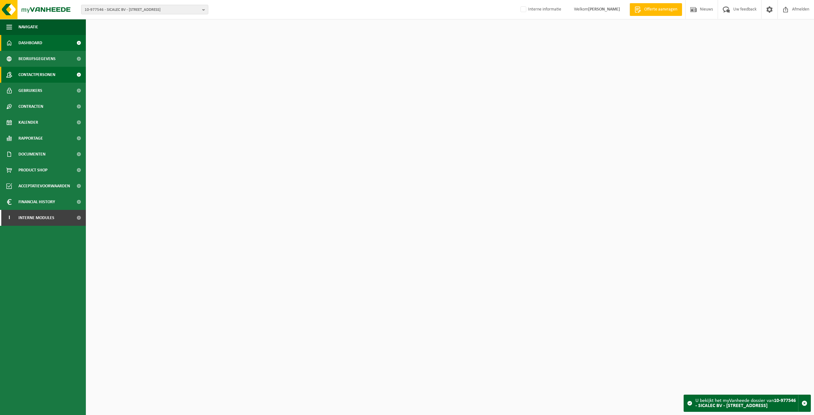
drag, startPoint x: 46, startPoint y: 79, endPoint x: 51, endPoint y: 80, distance: 4.6
click at [46, 79] on span "Contactpersonen" at bounding box center [36, 75] width 37 height 16
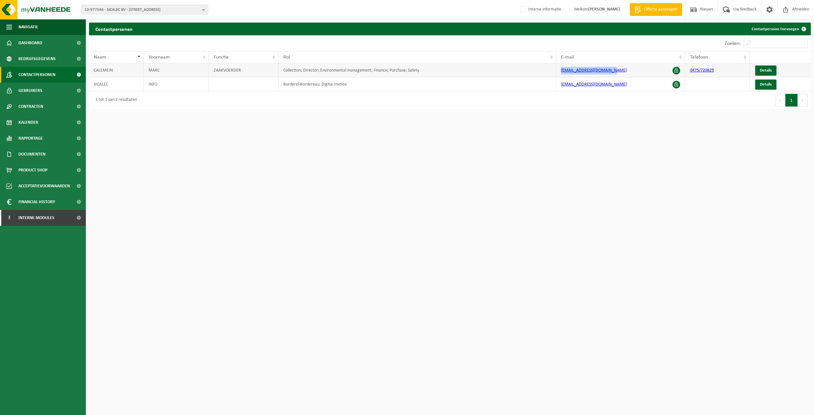
drag, startPoint x: 626, startPoint y: 69, endPoint x: 560, endPoint y: 71, distance: 65.9
click at [560, 71] on td "marc.calemein@telenet.be" at bounding box center [620, 70] width 129 height 14
copy link "marc.calemein@telenet.be"
click at [159, 9] on span "10-977546 - SICALEC BV - 8930 MENEN, DRONCKAERTSTRAAT 249" at bounding box center [142, 10] width 115 height 10
paste input "SCMS - B-PARK BRUGGE"
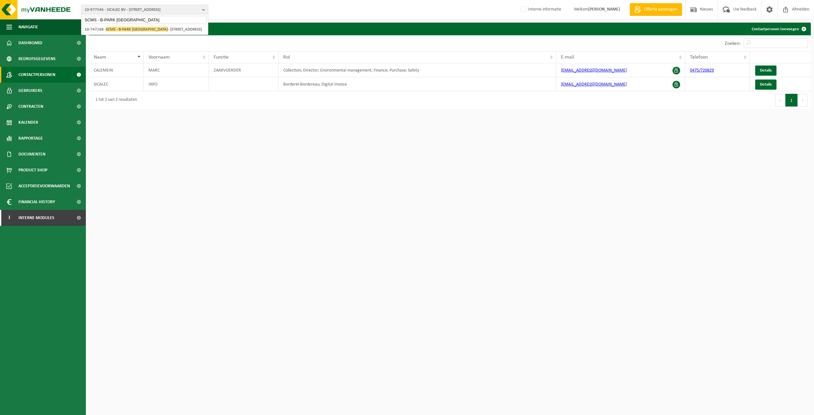
type input "SCMS - B-PARK [GEOGRAPHIC_DATA]"
click at [162, 28] on li "10-747168 - SCMS - B-PARK BRUGGE - 8000 BRUGGE, BLANKENBERGSESTEENWEG 420" at bounding box center [145, 29] width 124 height 8
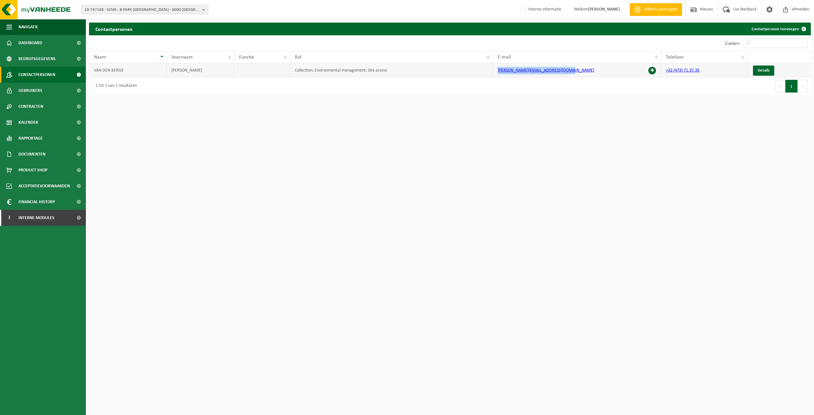
drag, startPoint x: 580, startPoint y: 73, endPoint x: 495, endPoint y: 74, distance: 84.6
click at [495, 74] on td "dirk.vandenberge@scms-ceusters.be" at bounding box center [577, 70] width 169 height 14
copy link "dirk.vandenberge@scms-ceusters.be"
drag, startPoint x: 47, startPoint y: 57, endPoint x: 52, endPoint y: 58, distance: 5.2
click at [47, 57] on span "Bedrijfsgegevens" at bounding box center [36, 59] width 37 height 16
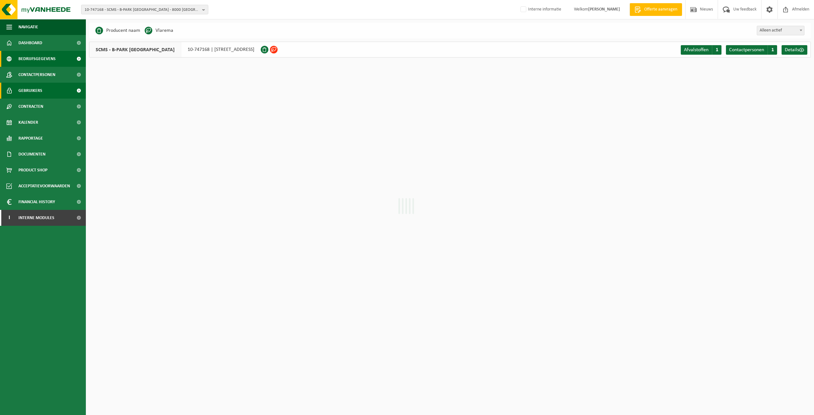
click at [42, 95] on span "Gebruikers" at bounding box center [30, 91] width 24 height 16
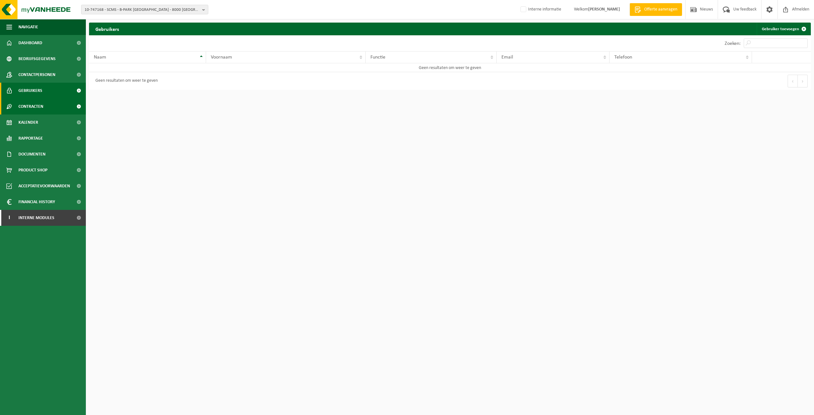
click at [50, 111] on link "Contracten" at bounding box center [43, 107] width 86 height 16
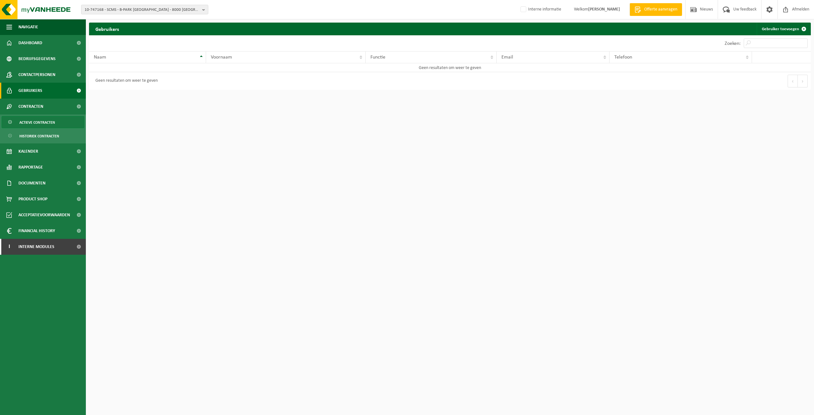
click at [44, 120] on span "Actieve contracten" at bounding box center [37, 122] width 36 height 12
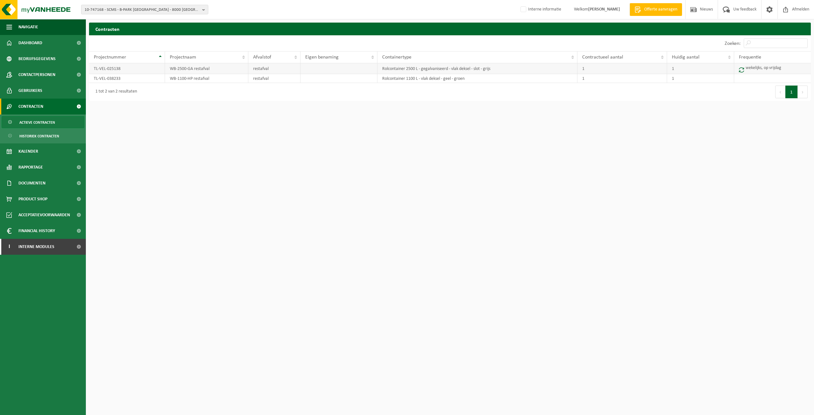
click at [196, 68] on td "WB-2500-GA restafval" at bounding box center [206, 68] width 83 height 11
click at [135, 69] on td "TL-VEL-025138" at bounding box center [127, 68] width 76 height 11
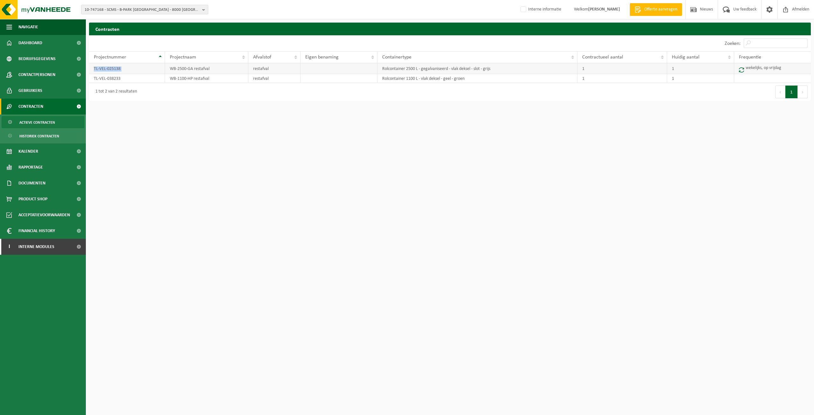
click at [135, 69] on td "TL-VEL-025138" at bounding box center [127, 68] width 76 height 11
copy td "TL-VEL-025138"
